Goal: Ask a question

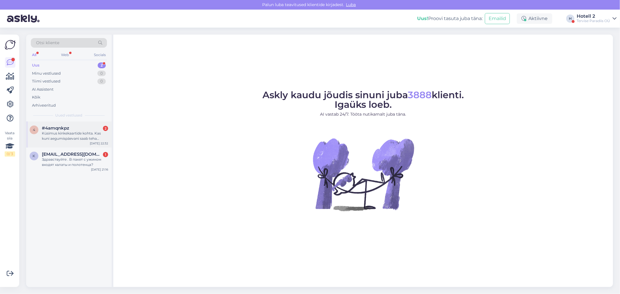
click at [86, 123] on div "4 #4amqnkpz 2 Küsimus kinkekaartide kohta. Kas kuni aegumispäevani saab teha br…" at bounding box center [68, 135] width 85 height 26
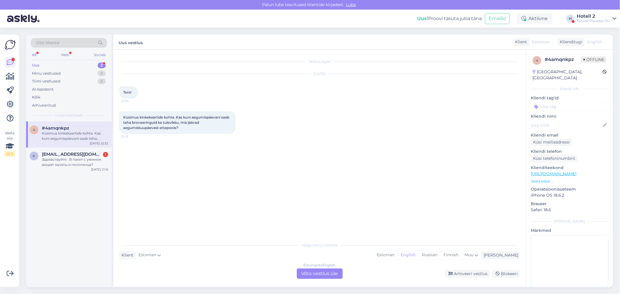
click at [317, 275] on div "Estonian to English Võta vestlus üle" at bounding box center [320, 274] width 46 height 10
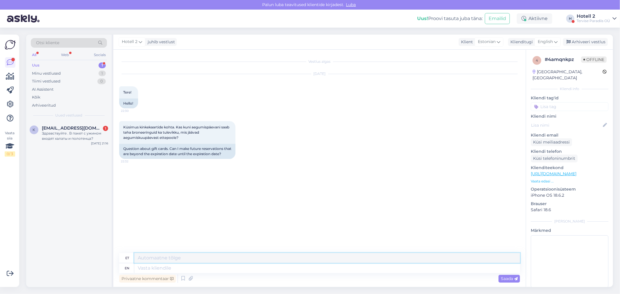
click at [147, 262] on textarea at bounding box center [327, 258] width 386 height 10
click at [554, 44] on icon at bounding box center [555, 42] width 3 height 6
type input "e"
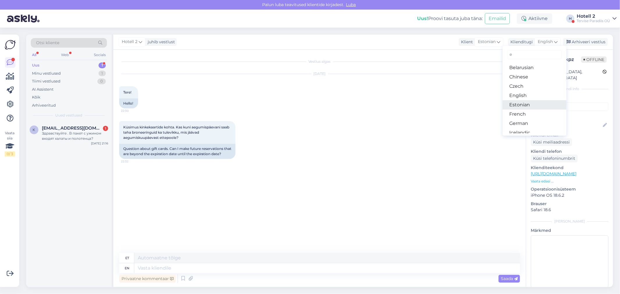
drag, startPoint x: 522, startPoint y: 107, endPoint x: 516, endPoint y: 108, distance: 6.2
click at [522, 107] on link "Estonian" at bounding box center [535, 104] width 64 height 9
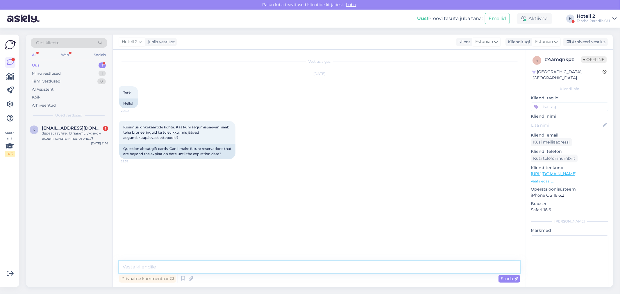
click at [129, 265] on textarea at bounding box center [319, 267] width 401 height 12
click at [190, 267] on textarea "Tere! Broneering peab jääma kinkekaardi kehtivus kuupäevani sisse." at bounding box center [319, 267] width 401 height 12
click at [191, 267] on textarea "Tere! Broneering peab jäämasisse kinkekaardi kehtivus kuupäevani sisse." at bounding box center [319, 267] width 401 height 12
click at [190, 267] on textarea "Tere! Broneering peab jäämasisse kinkekaardi kehtivus kuupäevani sisse." at bounding box center [319, 267] width 401 height 12
click at [302, 269] on textarea "Tere! Broneering peab jääma sisse kinkekaardi kehtivus kuupäevani sisse." at bounding box center [319, 267] width 401 height 12
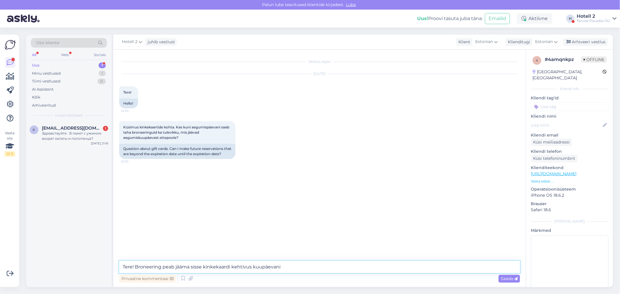
click at [204, 266] on textarea "Tere! Broneering peab jääma sisse kinkekaardi kehtivus kuupäevani" at bounding box center [319, 267] width 401 height 12
click at [299, 267] on textarea "Tere! Broneering peab jääma sisse kuni kinkekaardi kehtivus kuupäevani" at bounding box center [319, 267] width 401 height 12
type textarea "Tere! Broneering peab jääma sisse kuni kinkekaardi kehtivus kuupäevani."
click at [517, 278] on icon at bounding box center [515, 278] width 3 height 3
